Goal: Book appointment/travel/reservation

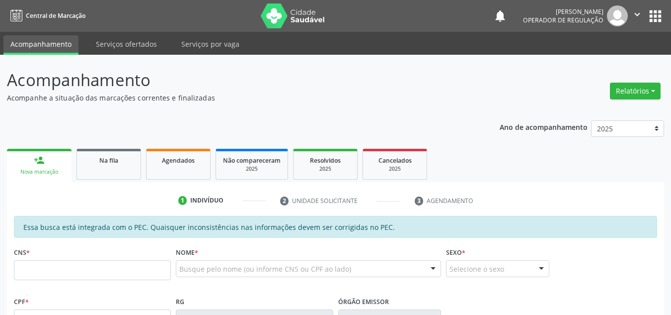
scroll to position [149, 0]
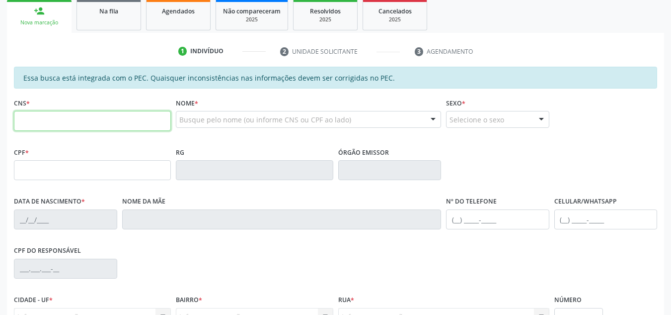
paste input "702 8086 0745 3061"
type input "702 8086 0745 3061"
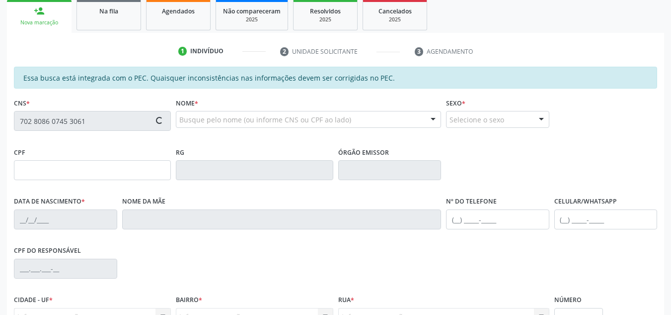
type input "049.500.874-52"
type input "[DATE]"
type input "[PERSON_NAME]"
type input "[PHONE_NUMBER]"
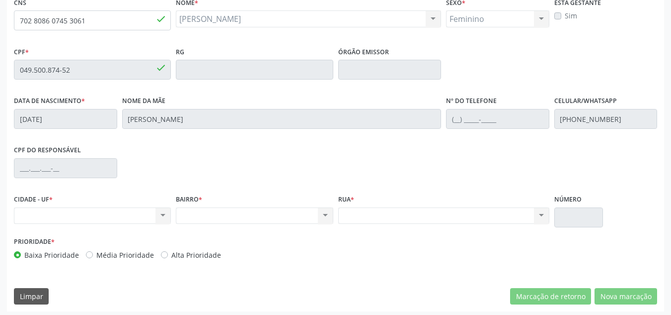
scroll to position [253, 0]
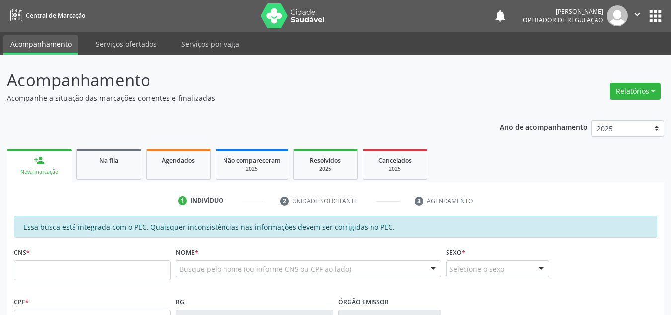
scroll to position [253, 0]
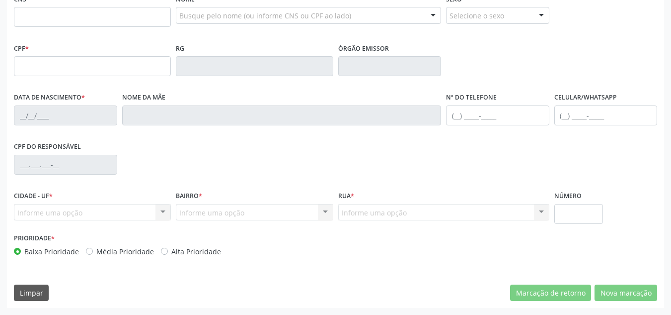
click at [134, 255] on label "Média Prioridade" at bounding box center [125, 251] width 58 height 10
click at [93, 255] on input "Média Prioridade" at bounding box center [89, 250] width 7 height 9
radio input "true"
click at [120, 26] on input "text" at bounding box center [92, 17] width 157 height 20
paste input "702 8086 0745 3061"
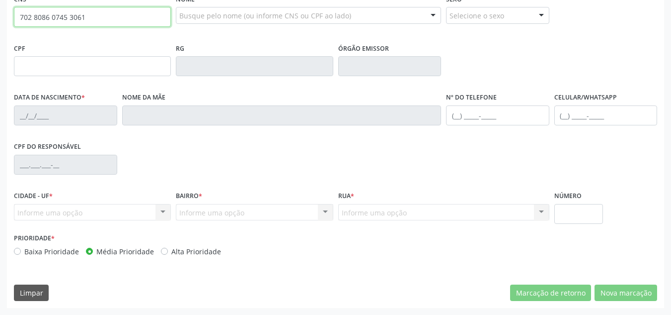
type input "702 8086 0745 3061"
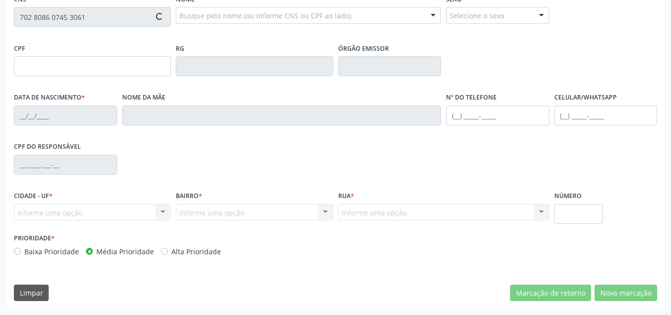
type input "049.500.874-52"
type input "[DATE]"
type input "[PERSON_NAME]"
type input "[PHONE_NUMBER]"
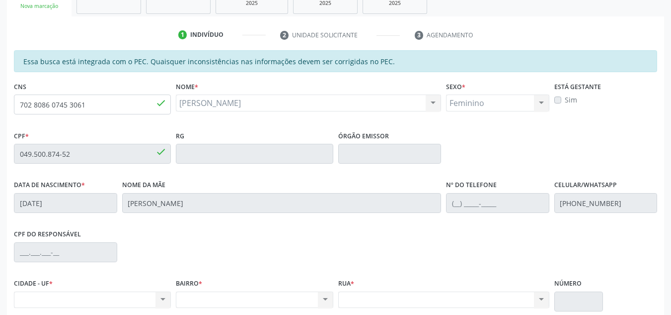
scroll to position [4, 0]
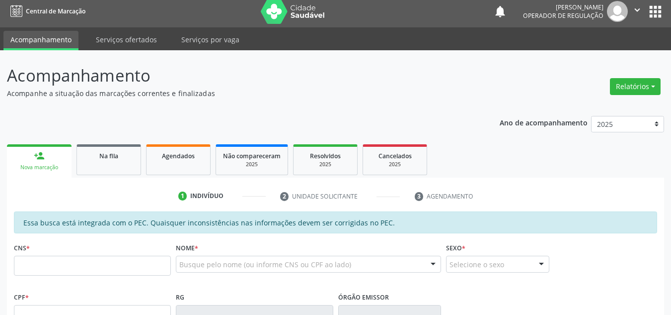
scroll to position [4, 0]
type input "702 8086 0745 3061"
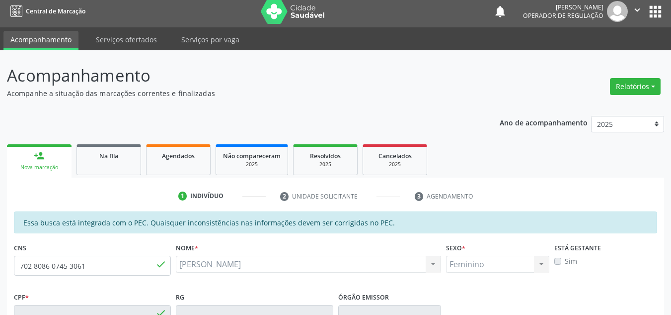
type input "049.500.874-52"
type input "[DATE]"
type input "[PERSON_NAME]"
type input "[PHONE_NUMBER]"
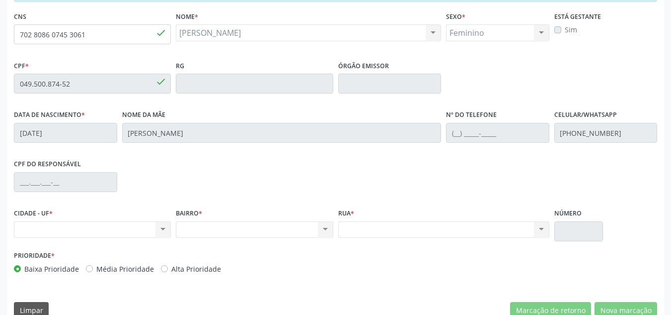
scroll to position [253, 0]
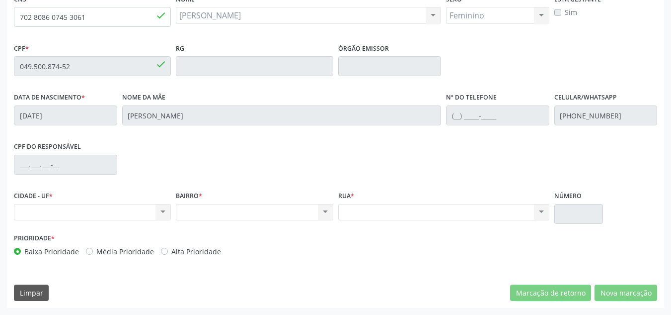
click at [116, 252] on label "Média Prioridade" at bounding box center [125, 251] width 58 height 10
click at [93, 252] on input "Média Prioridade" at bounding box center [89, 250] width 7 height 9
radio input "true"
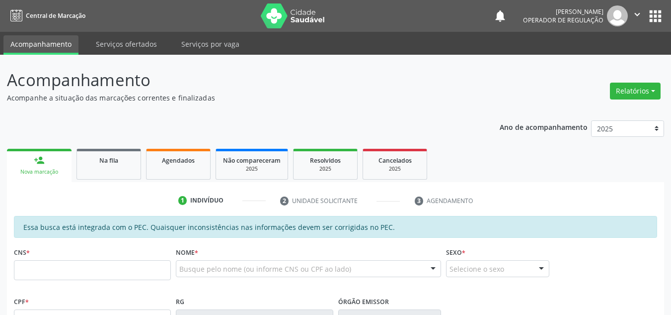
scroll to position [54, 0]
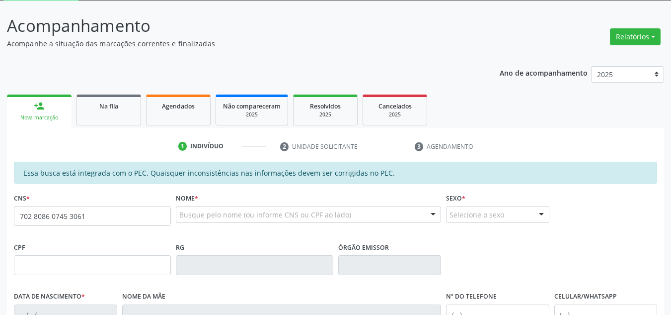
type input "702 8086 0745 3061"
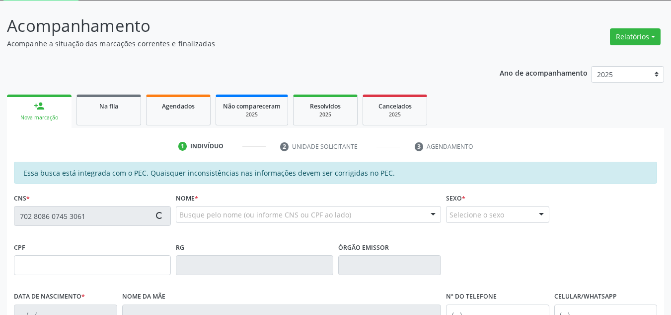
type input "049.500.874-52"
type input "[DATE]"
type input "[PERSON_NAME]"
type input "[PHONE_NUMBER]"
type input "S/N"
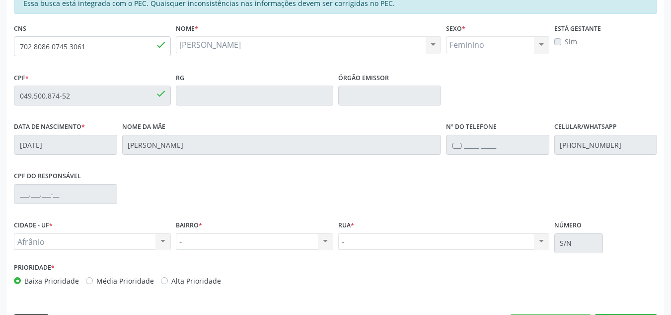
scroll to position [253, 0]
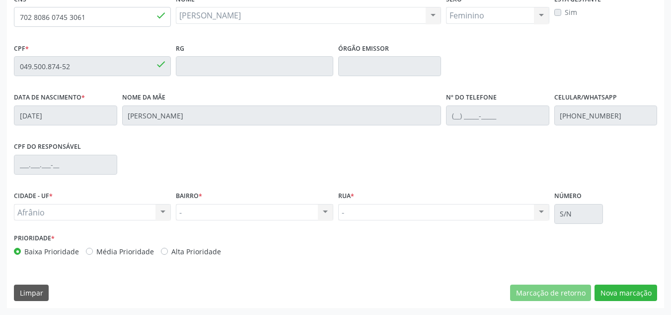
click at [126, 251] on label "Média Prioridade" at bounding box center [125, 251] width 58 height 10
click at [93, 251] on input "Média Prioridade" at bounding box center [89, 250] width 7 height 9
radio input "true"
drag, startPoint x: 632, startPoint y: 287, endPoint x: 621, endPoint y: 292, distance: 12.2
click at [624, 295] on button "Nova marcação" at bounding box center [626, 292] width 63 height 17
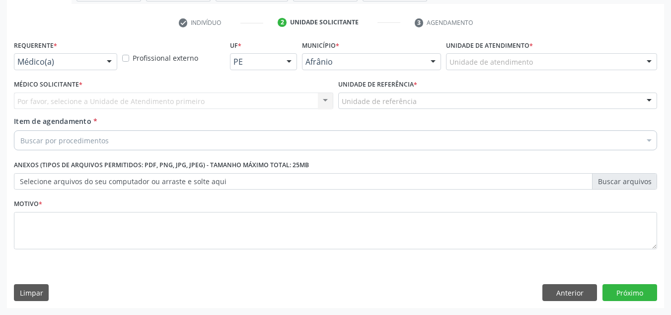
scroll to position [178, 0]
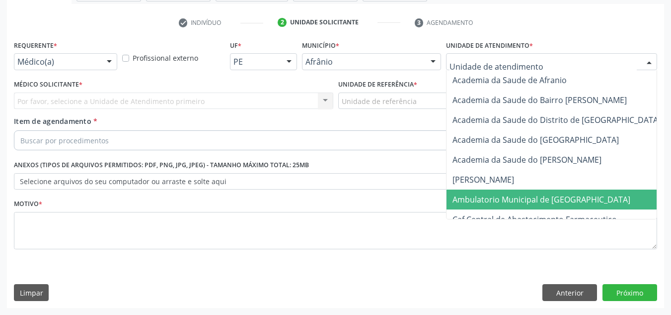
click at [500, 201] on span "Ambulatorio Municipal de [GEOGRAPHIC_DATA]" at bounding box center [542, 199] width 178 height 11
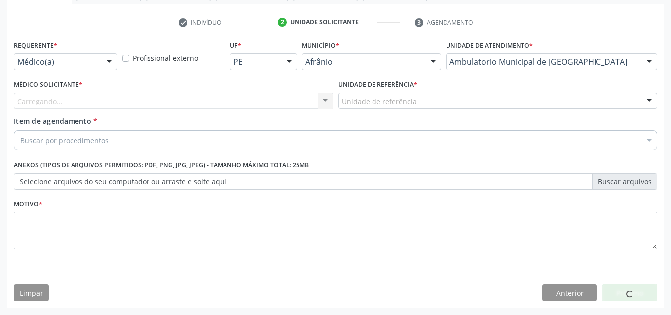
click at [260, 100] on div "Carregando... Nenhum resultado encontrado para: " " Não há nenhuma opção para s…" at bounding box center [174, 100] width 320 height 17
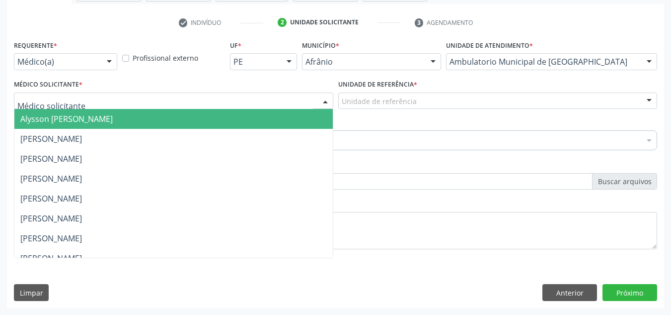
click at [260, 100] on div at bounding box center [174, 100] width 320 height 17
click at [260, 100] on input "text" at bounding box center [165, 106] width 296 height 20
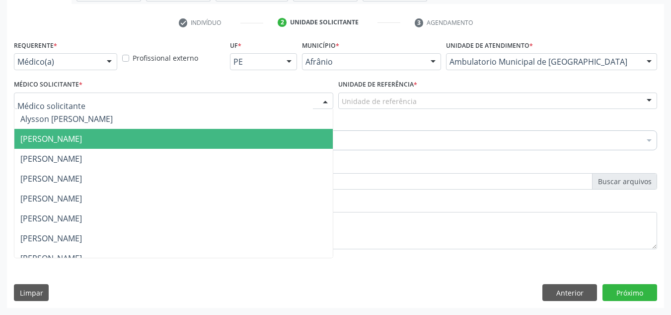
click at [266, 136] on span "Bruno Saraiva Bezerra Medrado" at bounding box center [173, 139] width 319 height 20
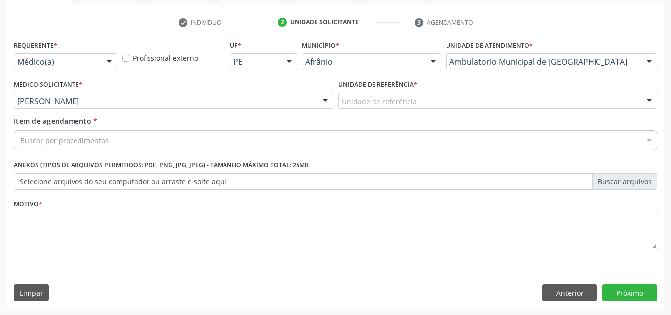
drag, startPoint x: 399, startPoint y: 98, endPoint x: 400, endPoint y: 158, distance: 59.7
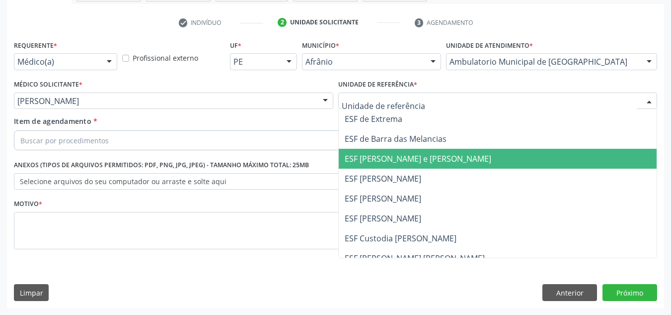
drag, startPoint x: 400, startPoint y: 158, endPoint x: 353, endPoint y: 141, distance: 49.5
click at [390, 156] on span "ESF [PERSON_NAME] e [PERSON_NAME]" at bounding box center [418, 158] width 147 height 11
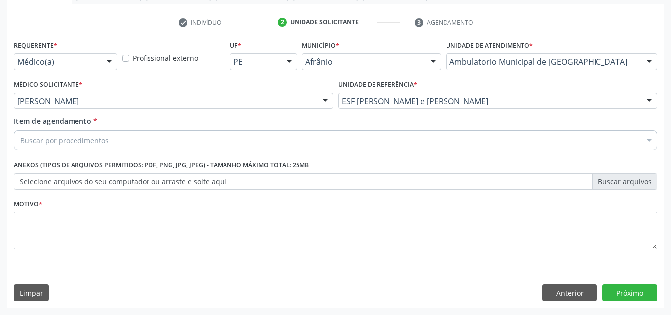
click at [353, 141] on div "Buscar por procedimentos" at bounding box center [336, 140] width 644 height 20
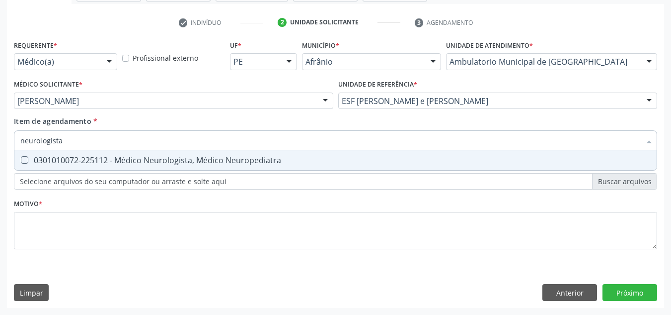
type input "neurologista"
drag, startPoint x: 349, startPoint y: 149, endPoint x: 355, endPoint y: 162, distance: 14.5
click at [349, 150] on input "neurologista" at bounding box center [330, 140] width 621 height 20
click at [355, 162] on div "0301010072-225112 - Médico Neurologista, Médico Neuropediatra" at bounding box center [335, 160] width 631 height 8
checkbox Neuropediatra "true"
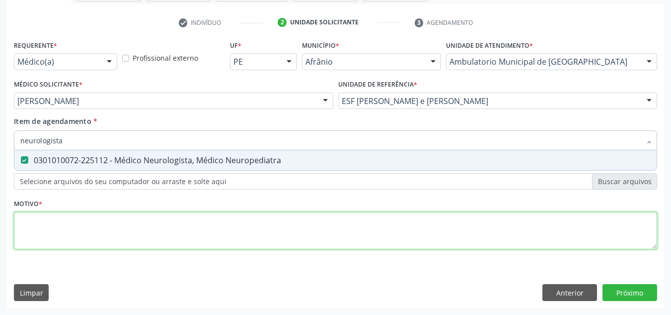
click at [312, 233] on div "Requerente * Médico(a) Médico(a) Enfermeiro(a) Paciente Nenhum resultado encont…" at bounding box center [336, 150] width 644 height 225
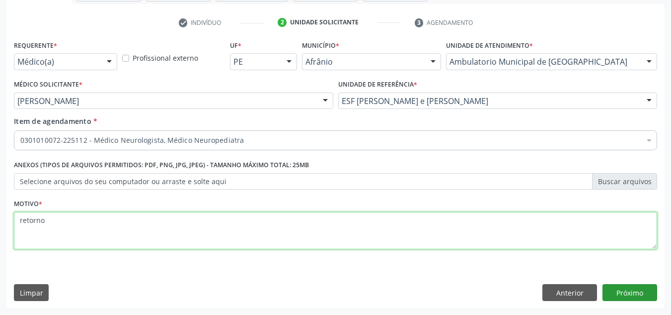
type textarea "retorno"
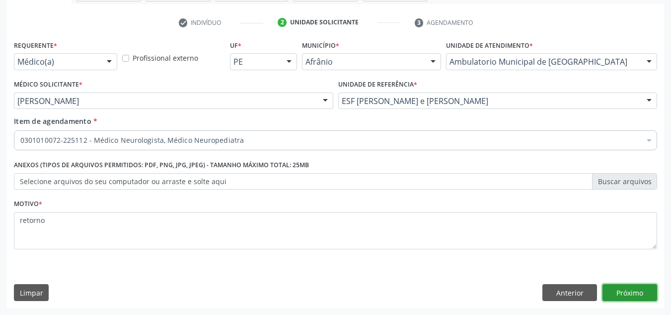
click at [617, 288] on button "Próximo" at bounding box center [630, 292] width 55 height 17
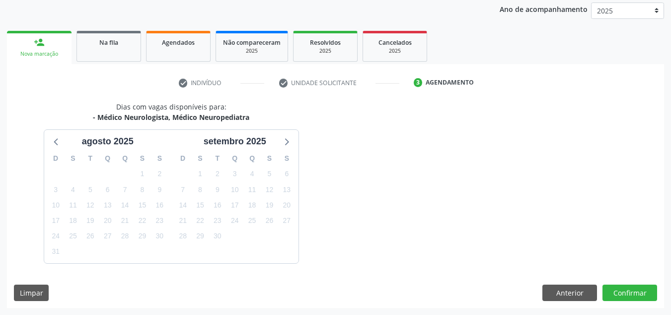
scroll to position [147, 0]
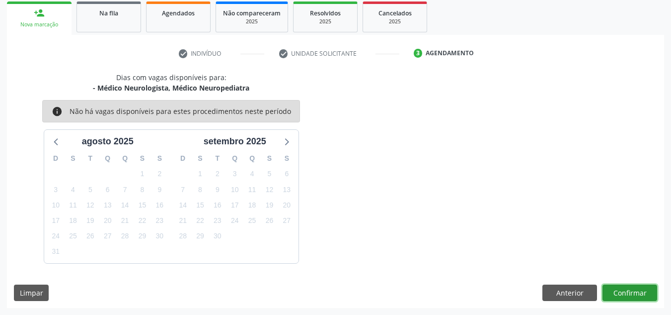
click at [617, 288] on button "Confirmar" at bounding box center [630, 292] width 55 height 17
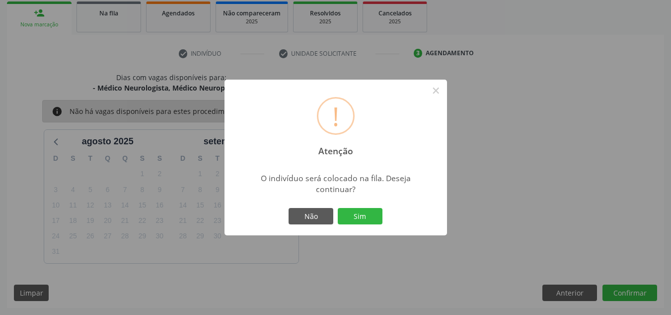
click at [338, 208] on button "Sim" at bounding box center [360, 216] width 45 height 17
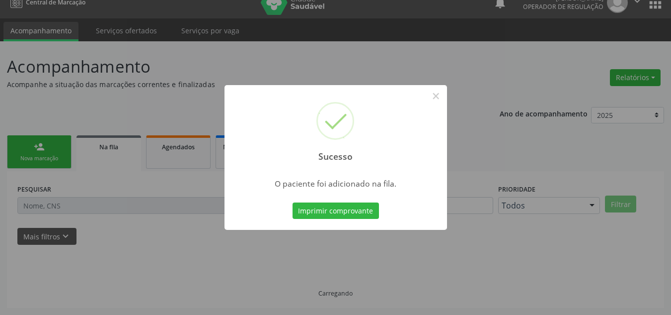
scroll to position [13, 0]
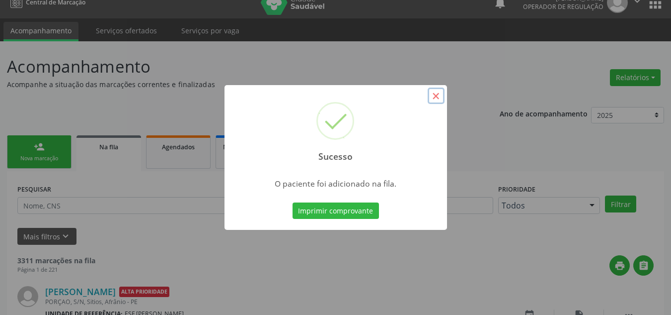
click at [436, 104] on button "×" at bounding box center [436, 95] width 17 height 17
